Goal: Task Accomplishment & Management: Manage account settings

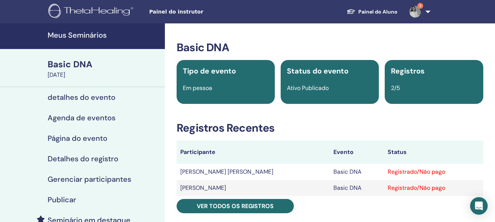
scroll to position [73, 0]
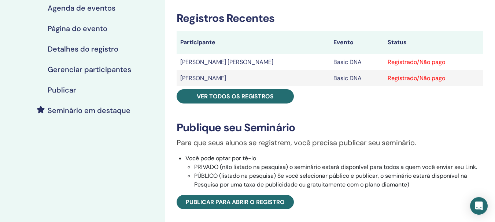
scroll to position [37, 0]
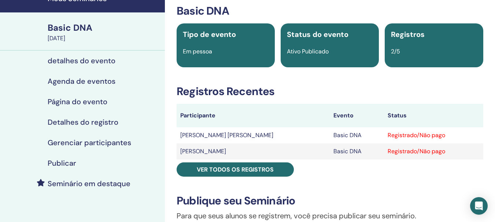
click at [416, 135] on div "Registrado/Não pago" at bounding box center [434, 135] width 92 height 9
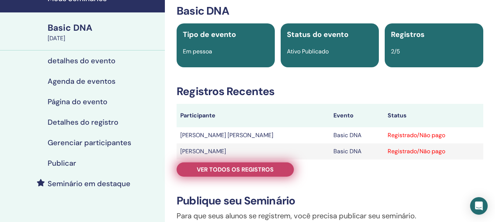
click at [251, 172] on span "Ver todos os registros" at bounding box center [235, 170] width 77 height 8
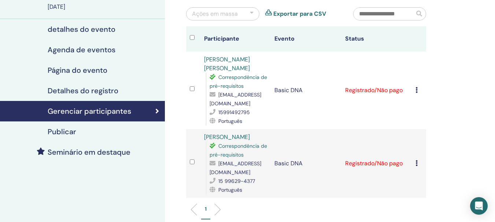
scroll to position [110, 0]
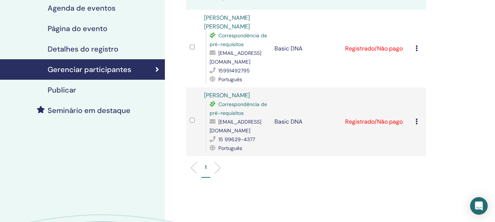
click at [417, 47] on icon at bounding box center [416, 48] width 2 height 6
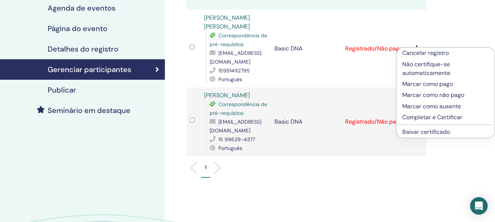
click at [418, 116] on p "Completar e Certificar" at bounding box center [445, 117] width 86 height 9
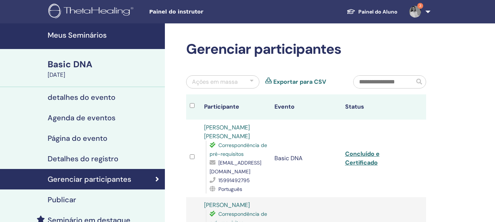
scroll to position [110, 0]
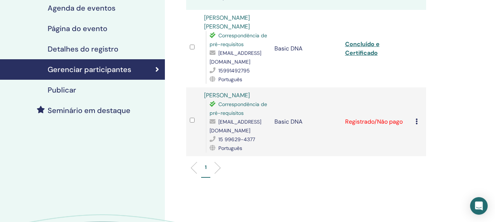
click at [418, 121] on div "Cancelar registro Não certifique-se automaticamente Marcar como pago Marcar com…" at bounding box center [418, 122] width 7 height 9
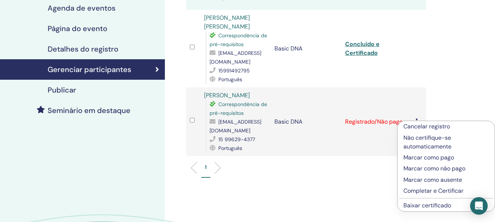
click at [423, 192] on p "Completar e Certificar" at bounding box center [445, 191] width 85 height 9
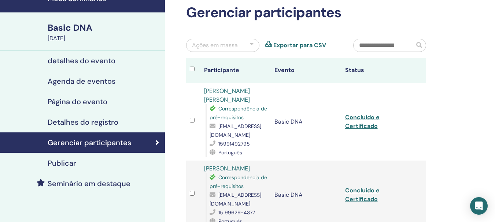
scroll to position [73, 0]
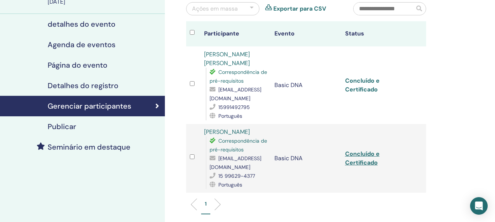
click at [357, 83] on link "Concluído e Certificado" at bounding box center [362, 85] width 34 height 16
click at [365, 156] on link "Concluído e Certificado" at bounding box center [362, 158] width 34 height 16
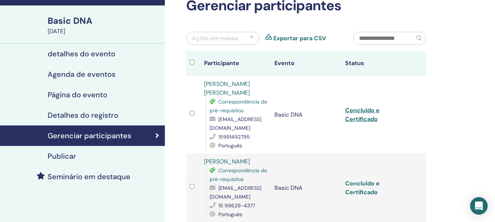
scroll to position [0, 0]
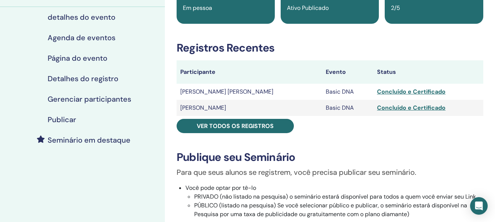
scroll to position [37, 0]
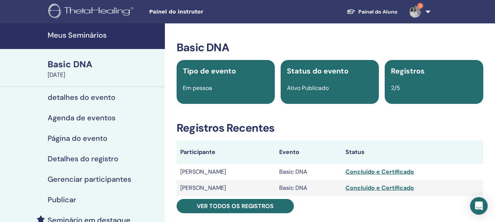
click at [417, 12] on img at bounding box center [415, 12] width 12 height 12
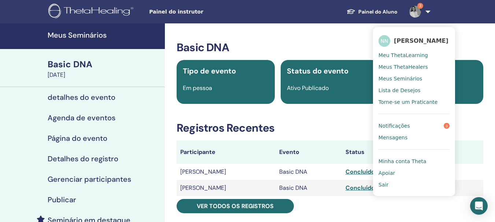
click at [418, 127] on link "Notificações 3" at bounding box center [413, 126] width 71 height 12
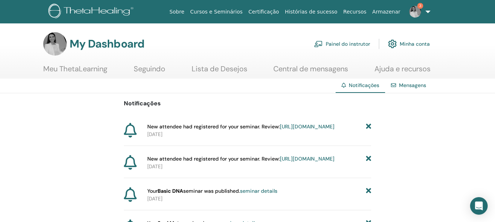
click at [360, 14] on link "Recursos" at bounding box center [354, 12] width 29 height 14
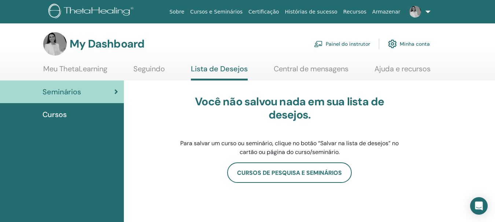
click at [355, 44] on link "Painel do instrutor" at bounding box center [342, 44] width 56 height 16
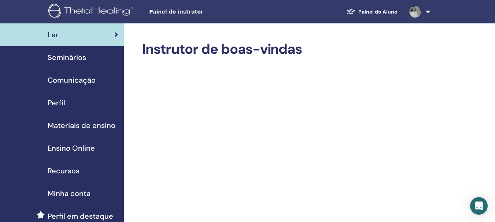
click at [66, 55] on span "Seminários" at bounding box center [67, 57] width 38 height 11
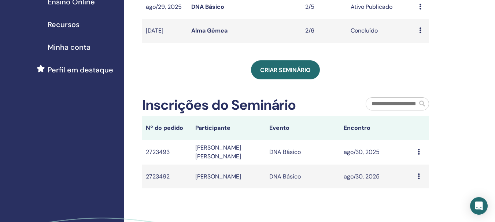
scroll to position [37, 0]
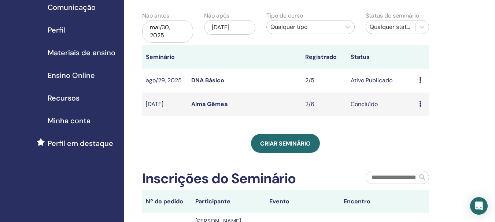
scroll to position [73, 0]
